Goal: Task Accomplishment & Management: Manage account settings

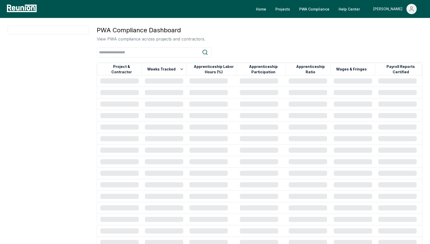
click at [413, 10] on icon "Main" at bounding box center [412, 11] width 4 height 2
click at [393, 57] on p "Log out" at bounding box center [398, 57] width 13 height 6
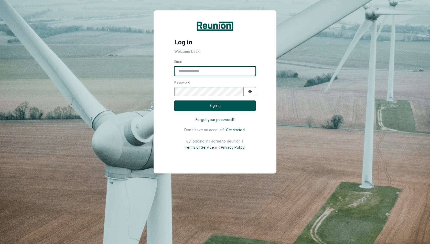
click at [192, 67] on input "Email" at bounding box center [214, 71] width 81 height 10
type input "**********"
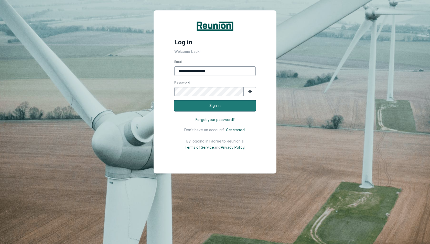
click at [226, 105] on button "Sign in" at bounding box center [214, 105] width 81 height 11
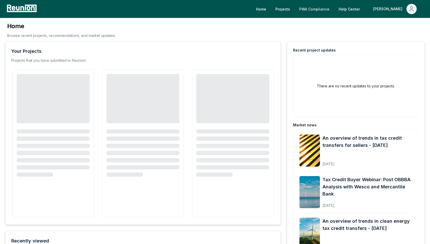
click at [334, 9] on link "PWA Compliance" at bounding box center [314, 9] width 38 height 10
